Goal: Transaction & Acquisition: Subscribe to service/newsletter

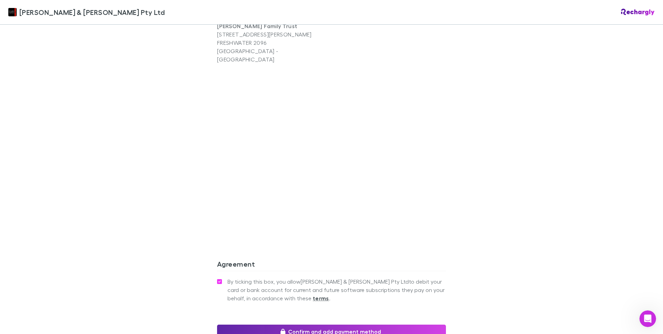
scroll to position [557, 0]
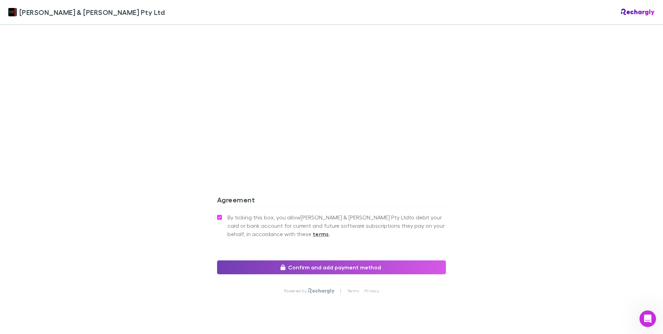
click at [291, 260] on button "Confirm and add payment method" at bounding box center [331, 267] width 229 height 14
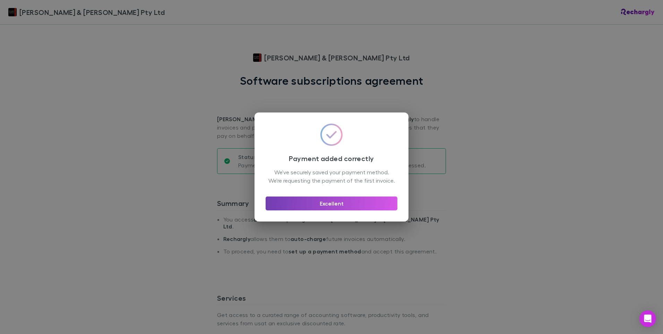
click at [327, 209] on button "Excellent" at bounding box center [332, 203] width 132 height 14
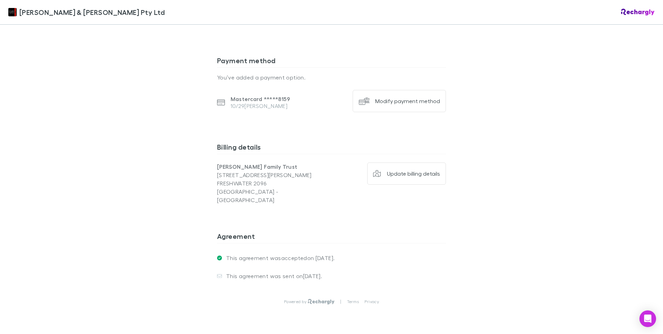
scroll to position [450, 0]
